Goal: Navigation & Orientation: Find specific page/section

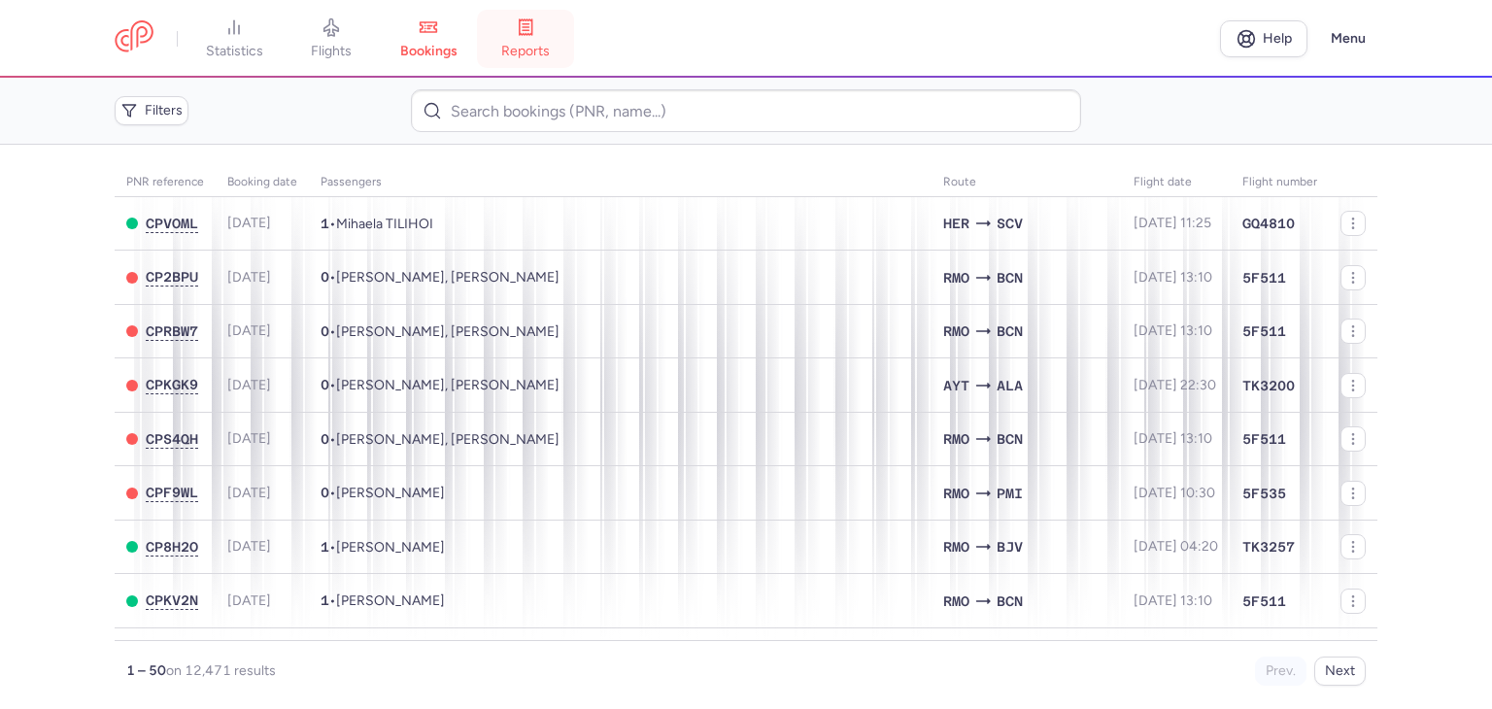
click at [536, 44] on span "reports" at bounding box center [525, 51] width 49 height 17
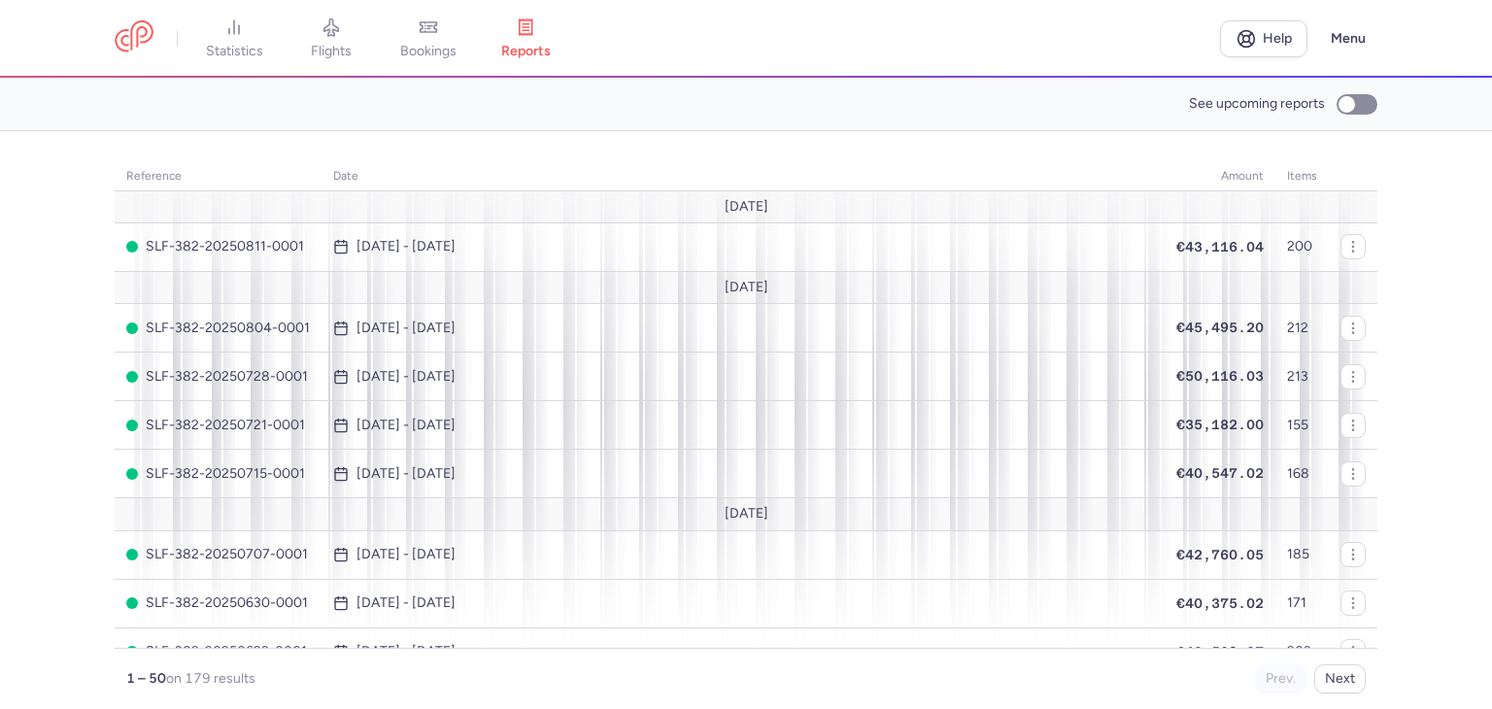
click at [1438, 401] on section "reference date amount items [DATE] SLF-382-20250811-0001 [DATE] - [DATE] €43,11…" at bounding box center [746, 420] width 1492 height 578
click at [1349, 112] on input "See upcoming reports" at bounding box center [1357, 104] width 41 height 20
checkbox input "true"
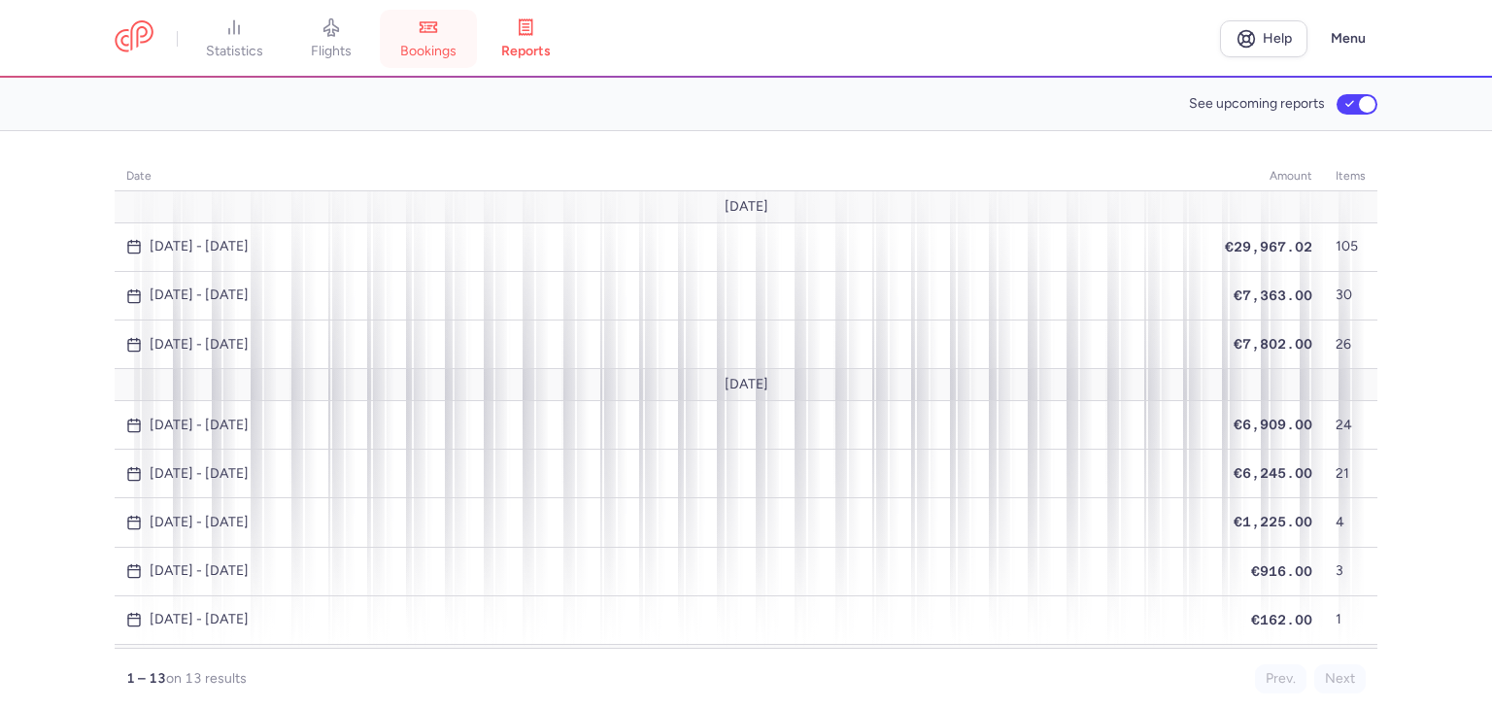
click at [428, 60] on link "bookings" at bounding box center [428, 38] width 97 height 43
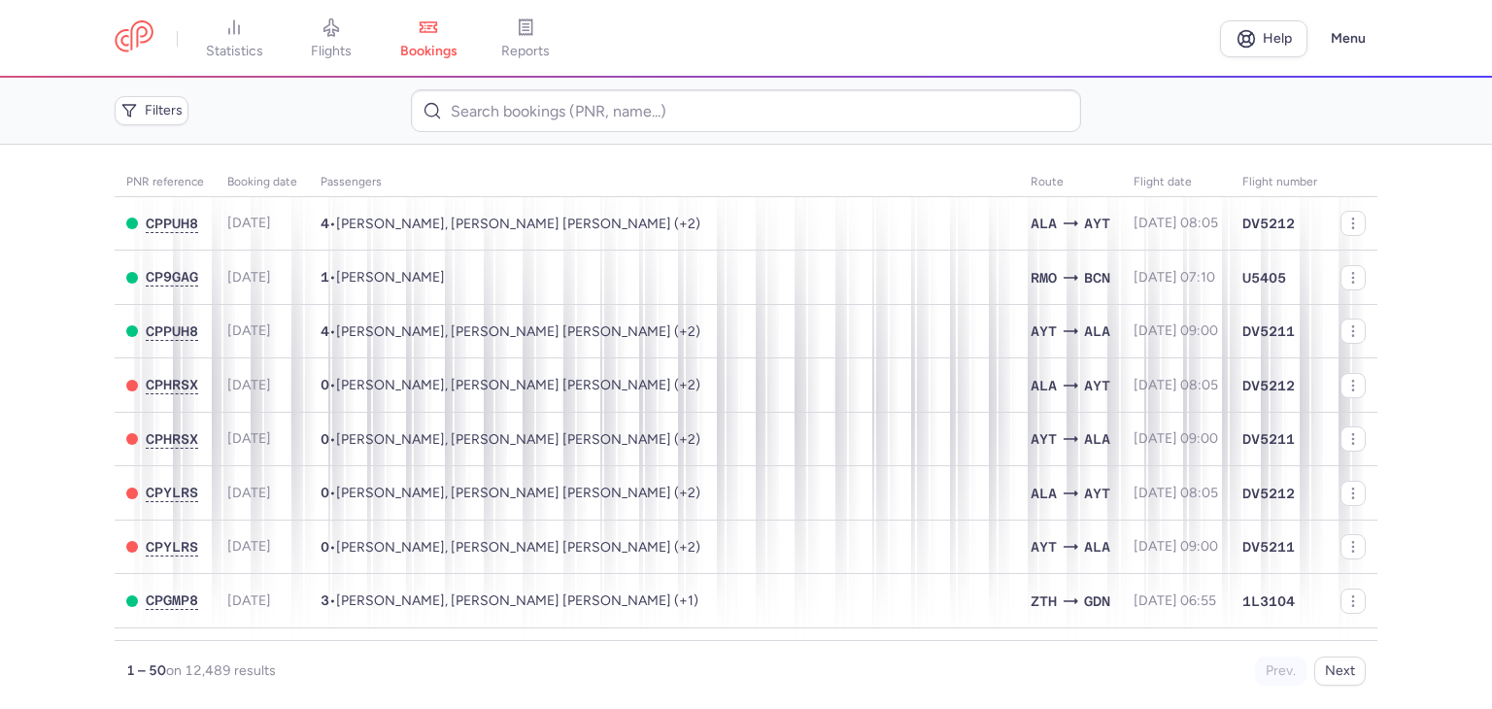
click at [1, 405] on main "PNR reference Booking date Passengers Route flight date Flight number CPPUH8 [D…" at bounding box center [746, 427] width 1492 height 565
click at [253, 50] on span "statistics" at bounding box center [234, 51] width 57 height 17
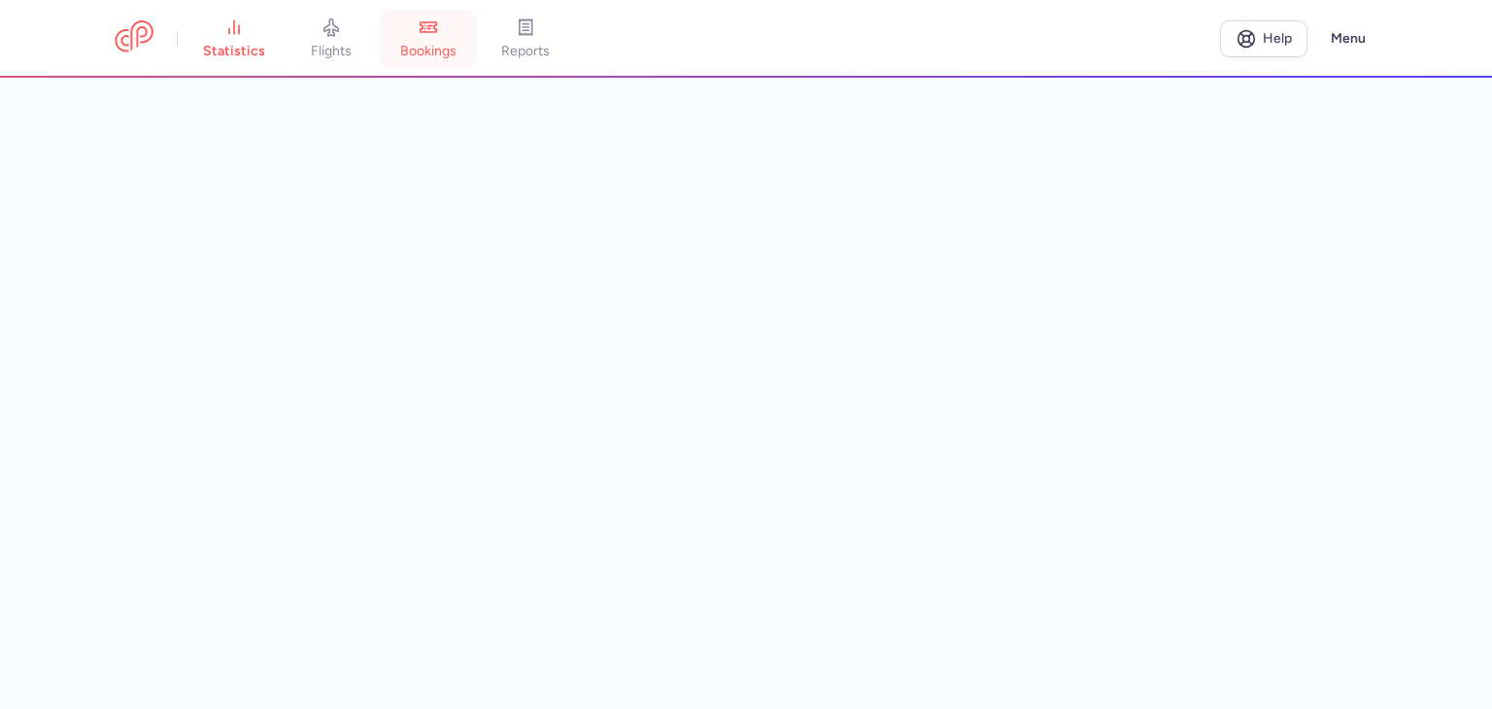
click at [451, 36] on link "bookings" at bounding box center [428, 38] width 97 height 43
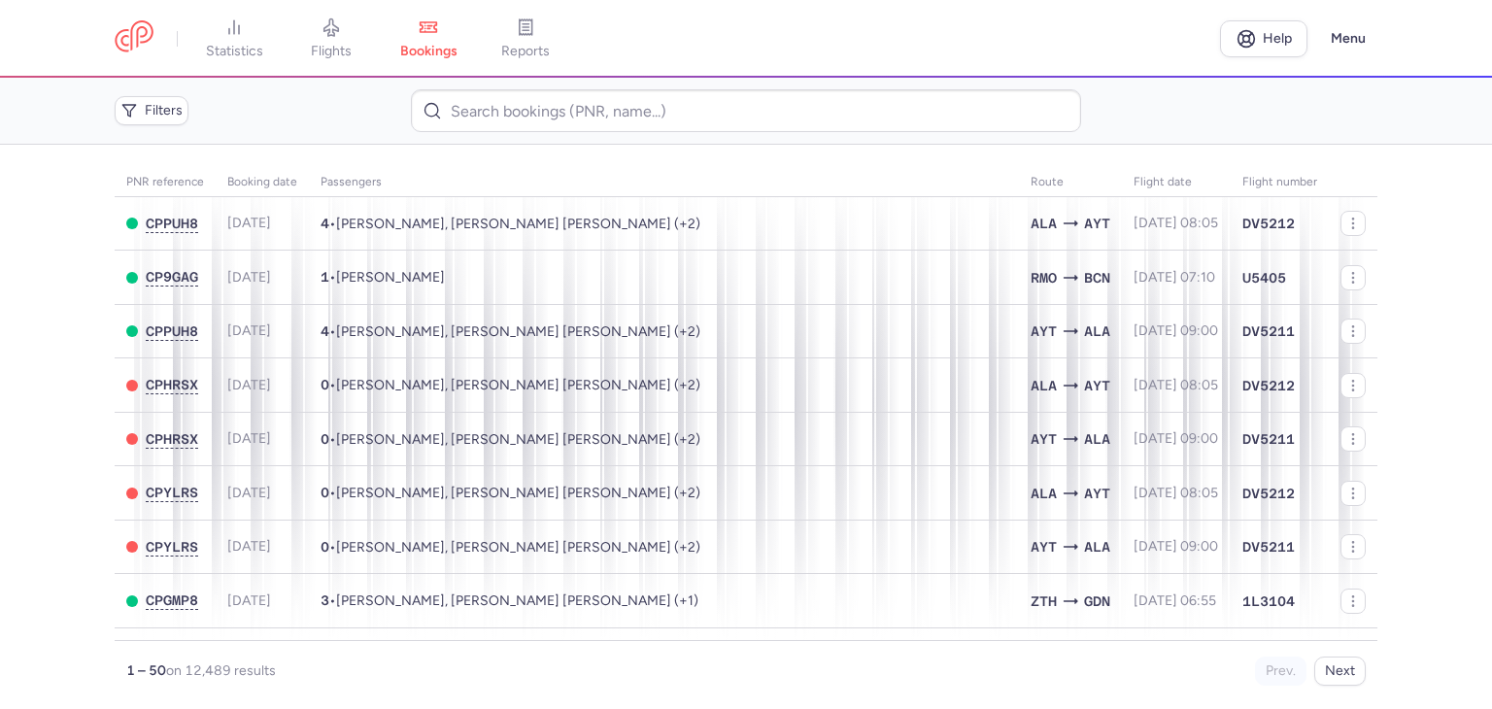
click at [535, 35] on icon at bounding box center [525, 26] width 19 height 19
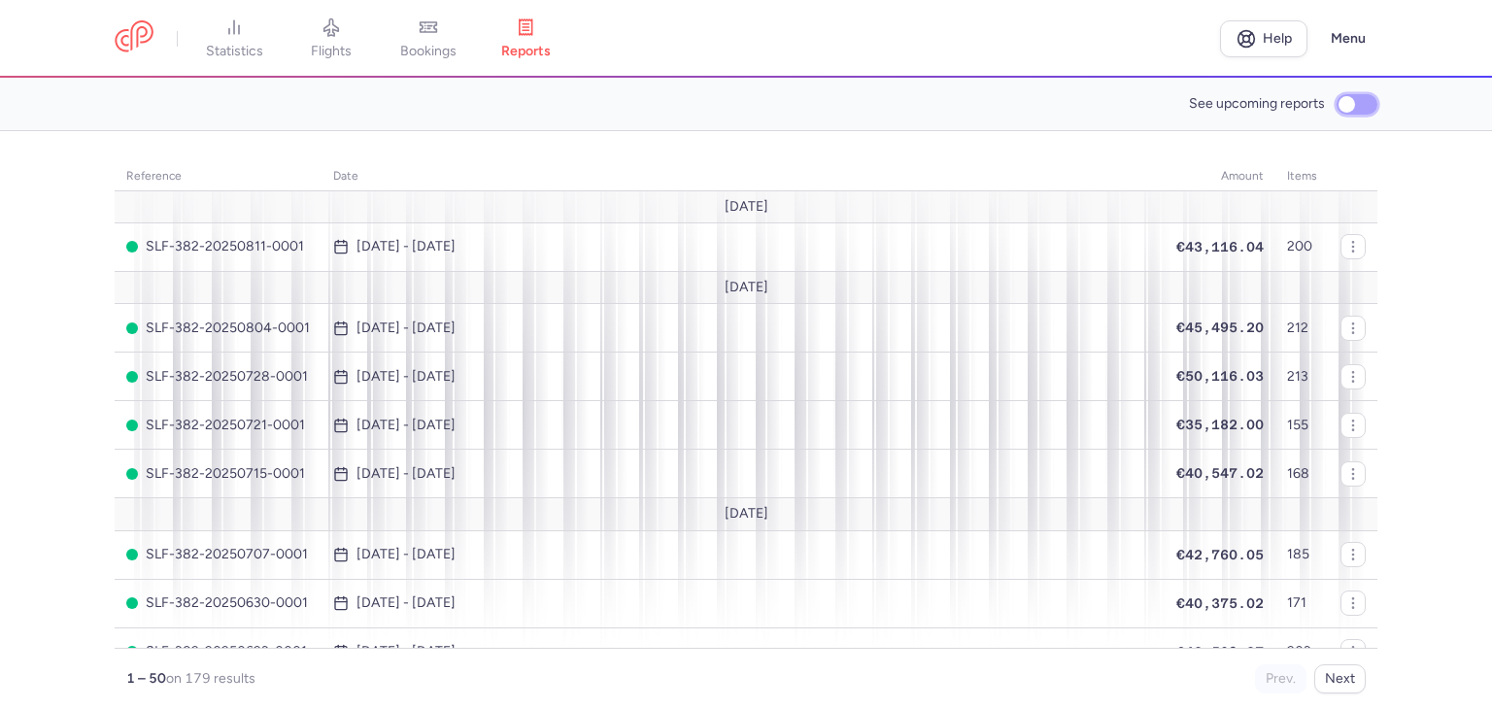
click at [1366, 104] on input "See upcoming reports" at bounding box center [1357, 104] width 41 height 20
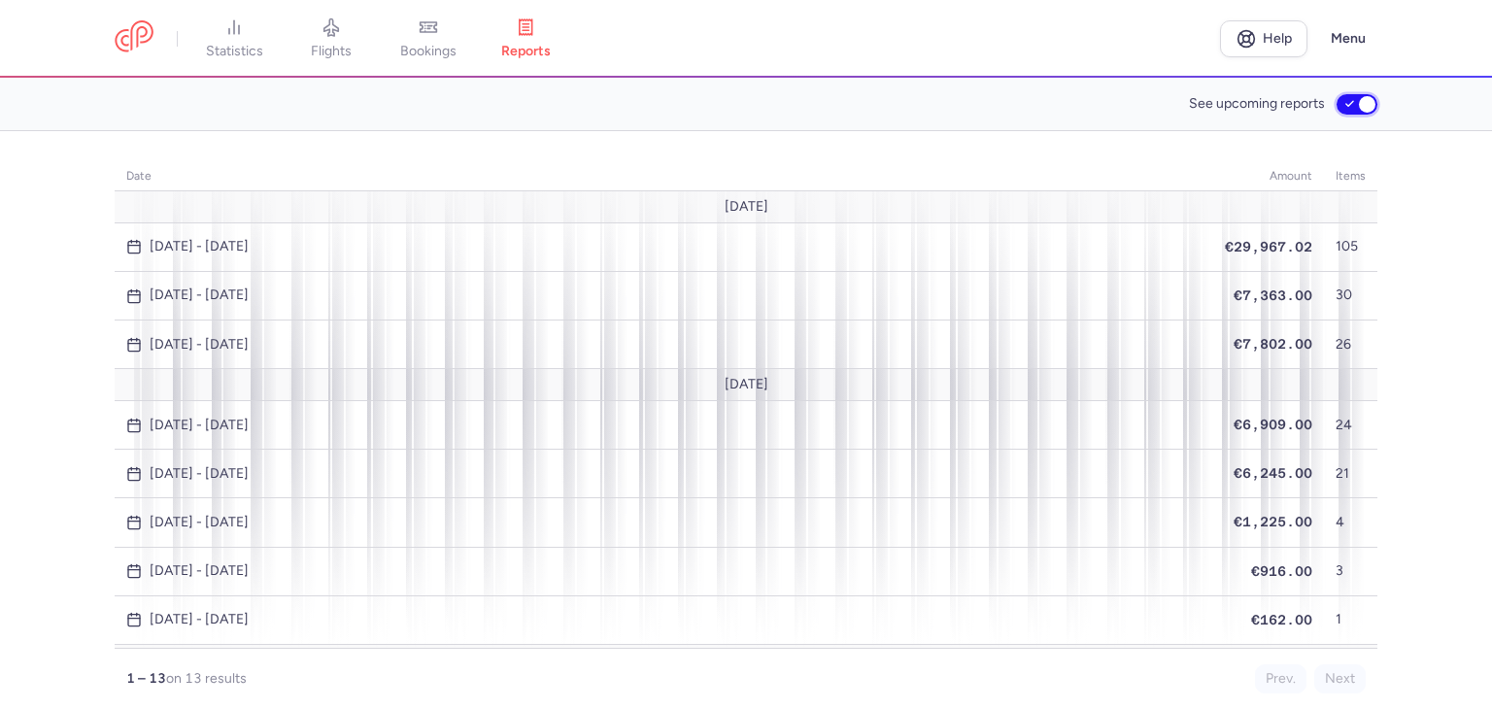
click at [1364, 102] on input "See upcoming reports" at bounding box center [1357, 104] width 41 height 20
checkbox input "false"
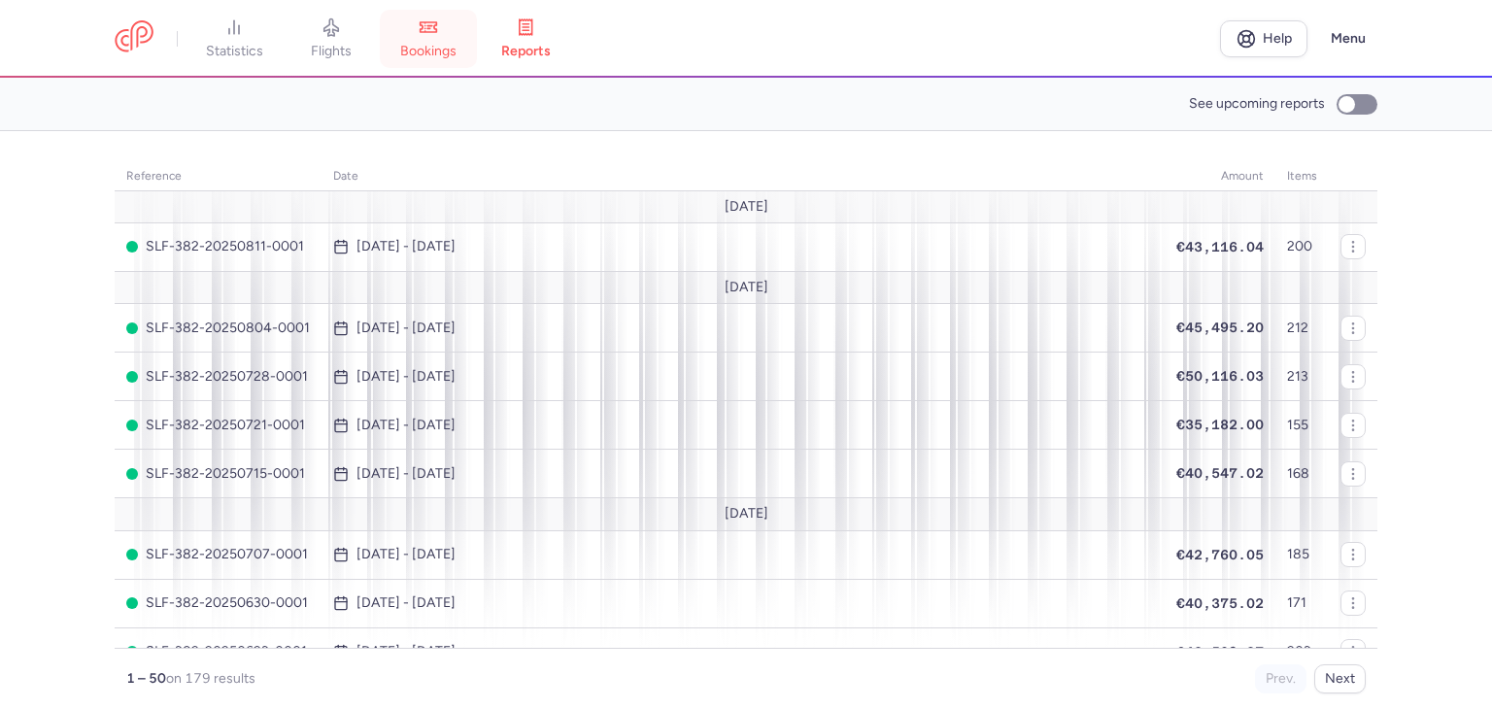
click at [446, 48] on span "bookings" at bounding box center [428, 51] width 56 height 17
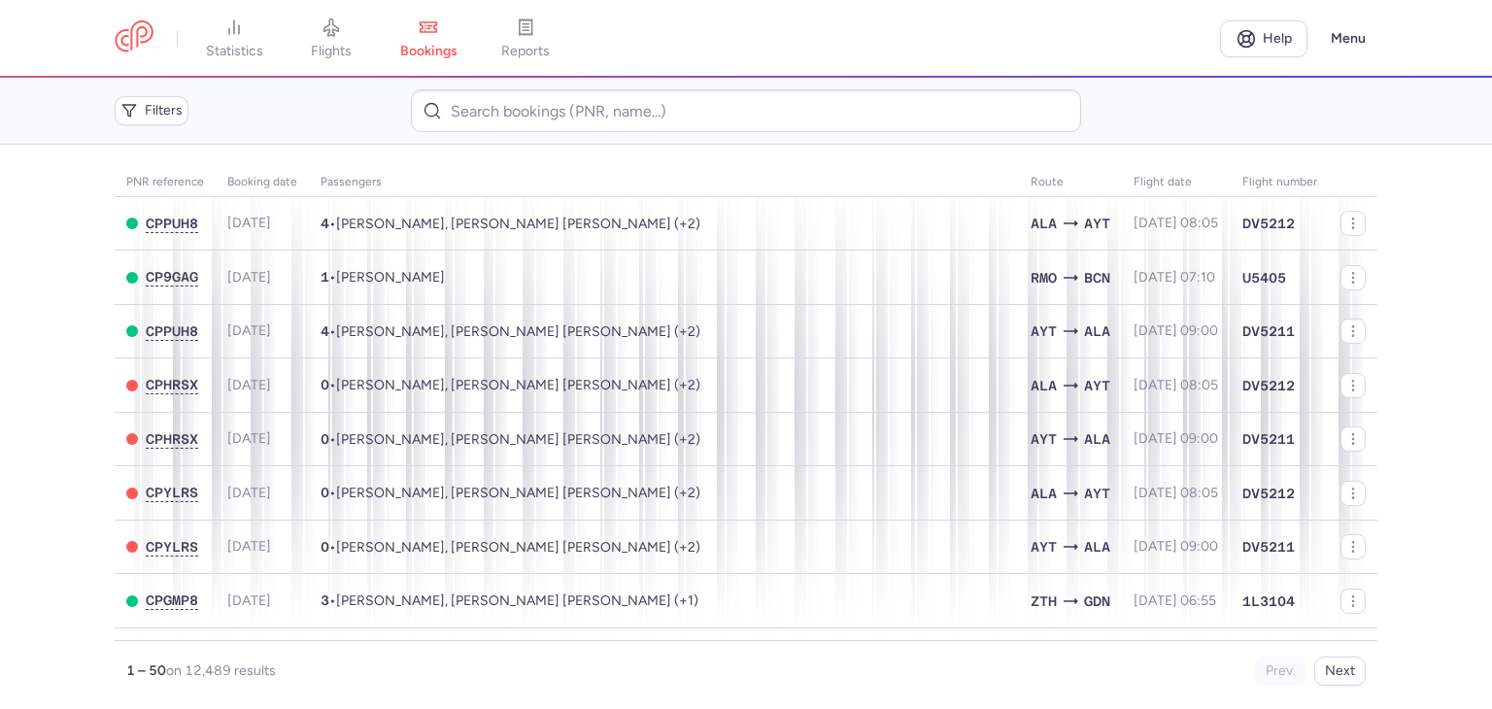
click at [532, 49] on span "reports" at bounding box center [525, 51] width 49 height 17
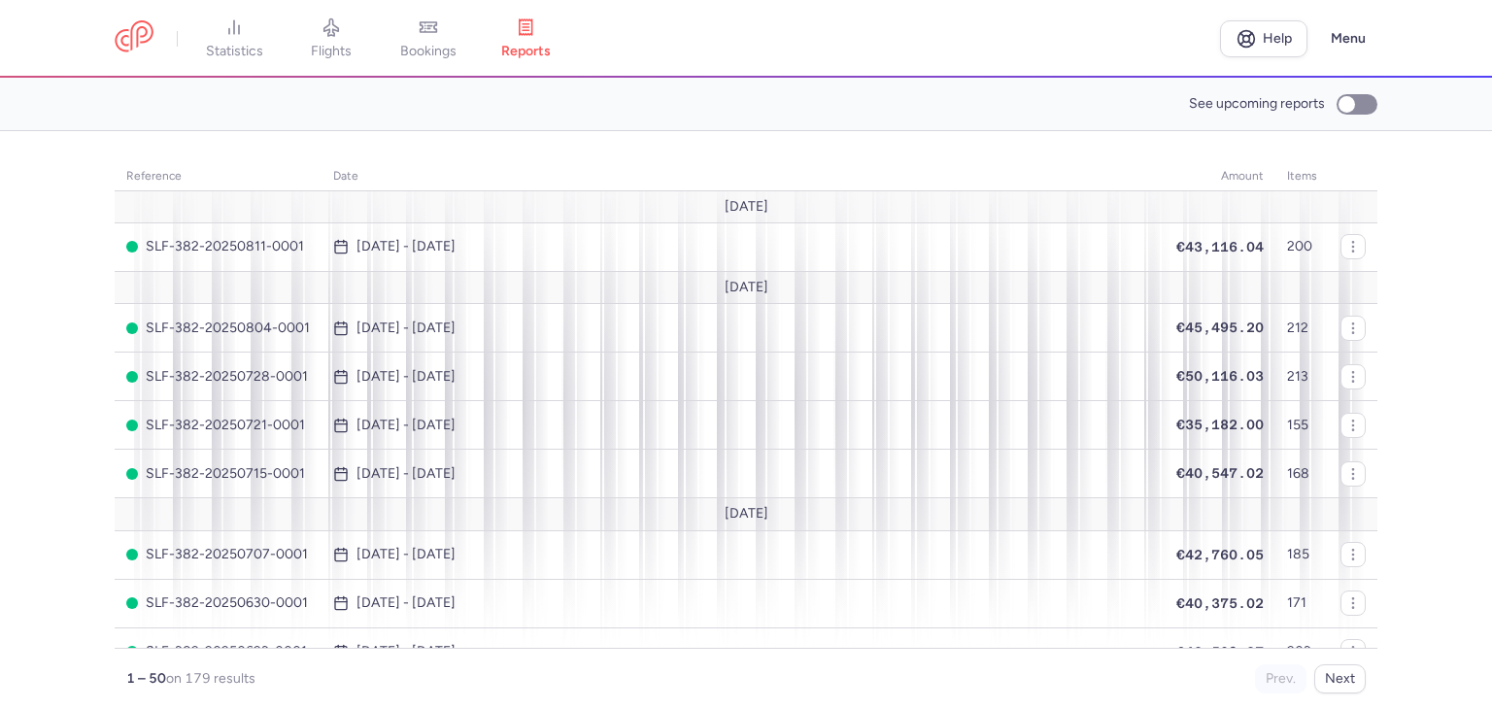
click at [447, 43] on span "bookings" at bounding box center [428, 51] width 56 height 17
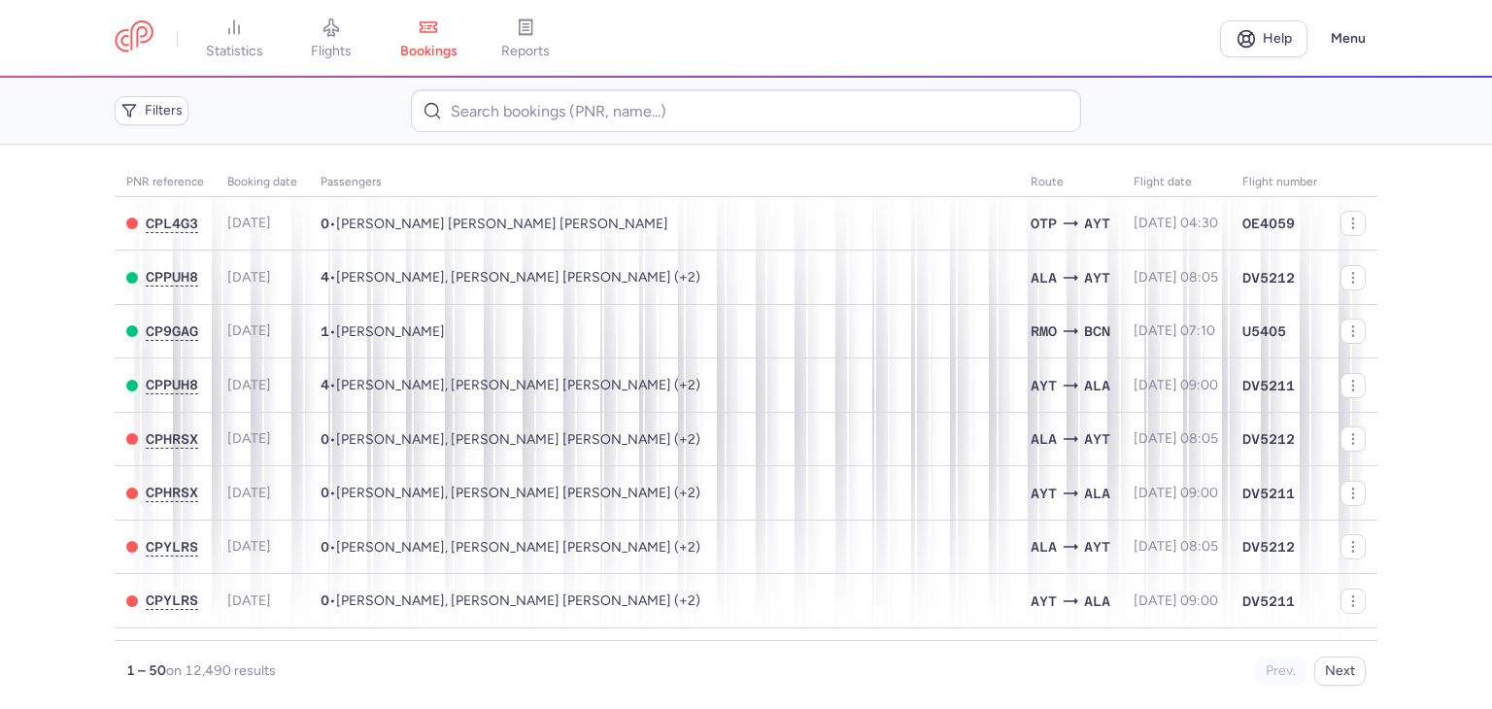
click at [1415, 339] on main "PNR reference Booking date Passengers Route flight date Flight number CPL4G3 [D…" at bounding box center [746, 427] width 1492 height 565
